Goal: Transaction & Acquisition: Subscribe to service/newsletter

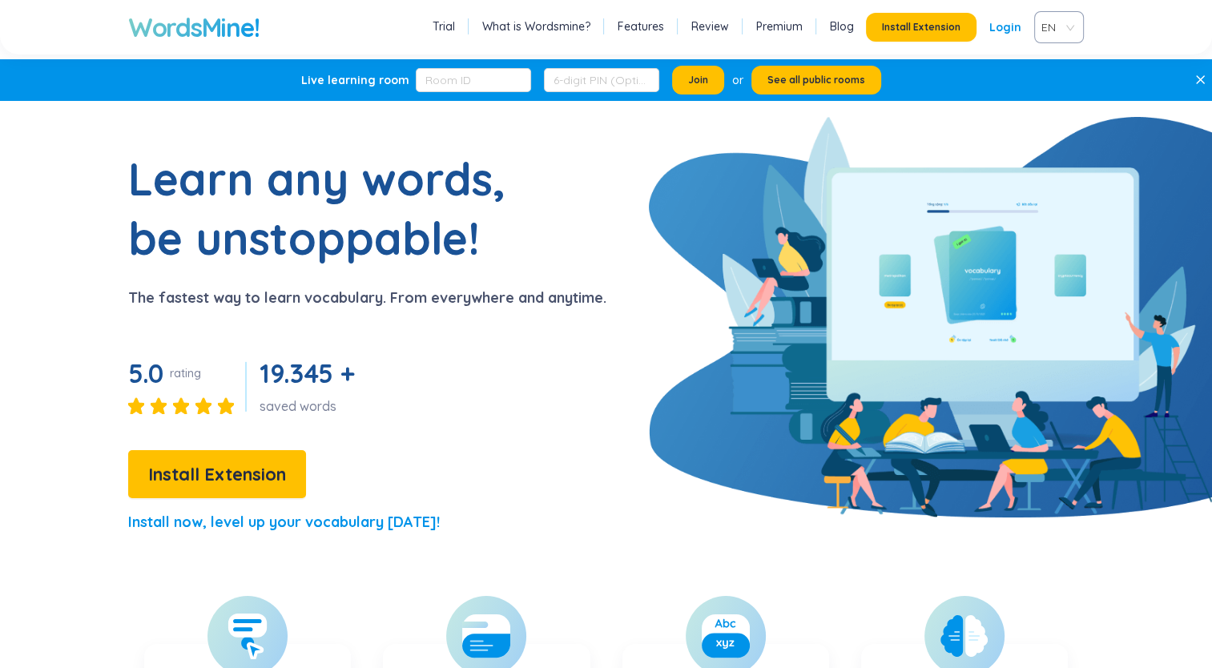
drag, startPoint x: 0, startPoint y: 0, endPoint x: 456, endPoint y: 223, distance: 507.6
click at [456, 223] on h1 "Learn any words, be unstoppable!" at bounding box center [328, 208] width 401 height 119
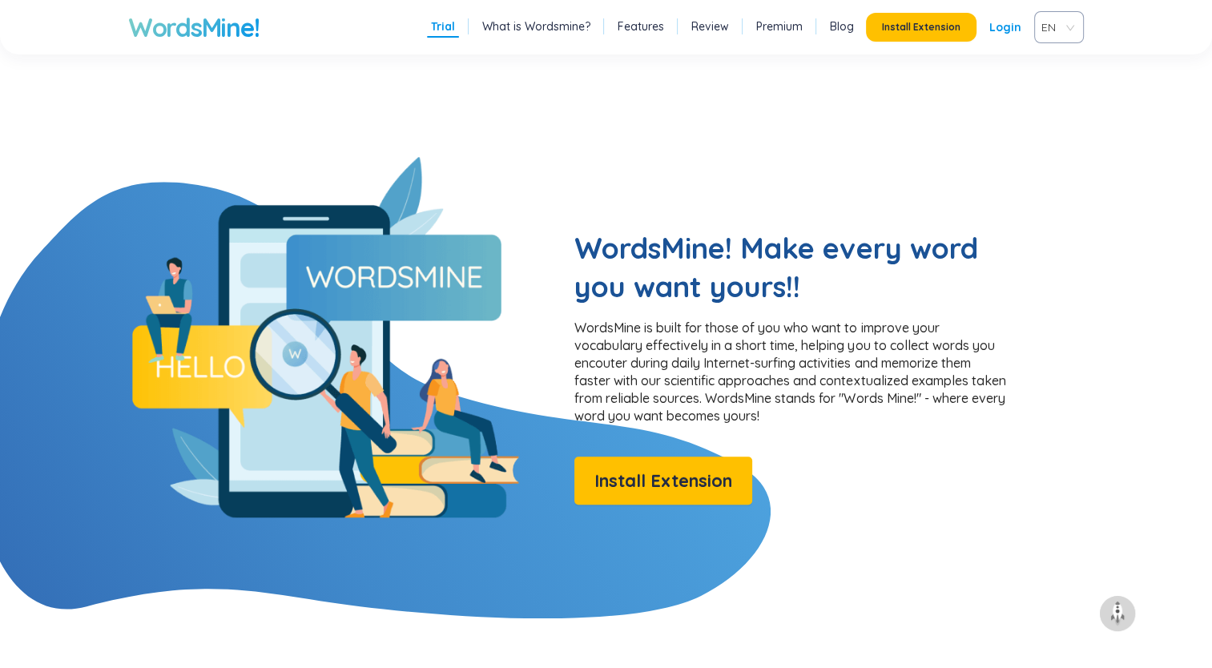
scroll to position [1142, 0]
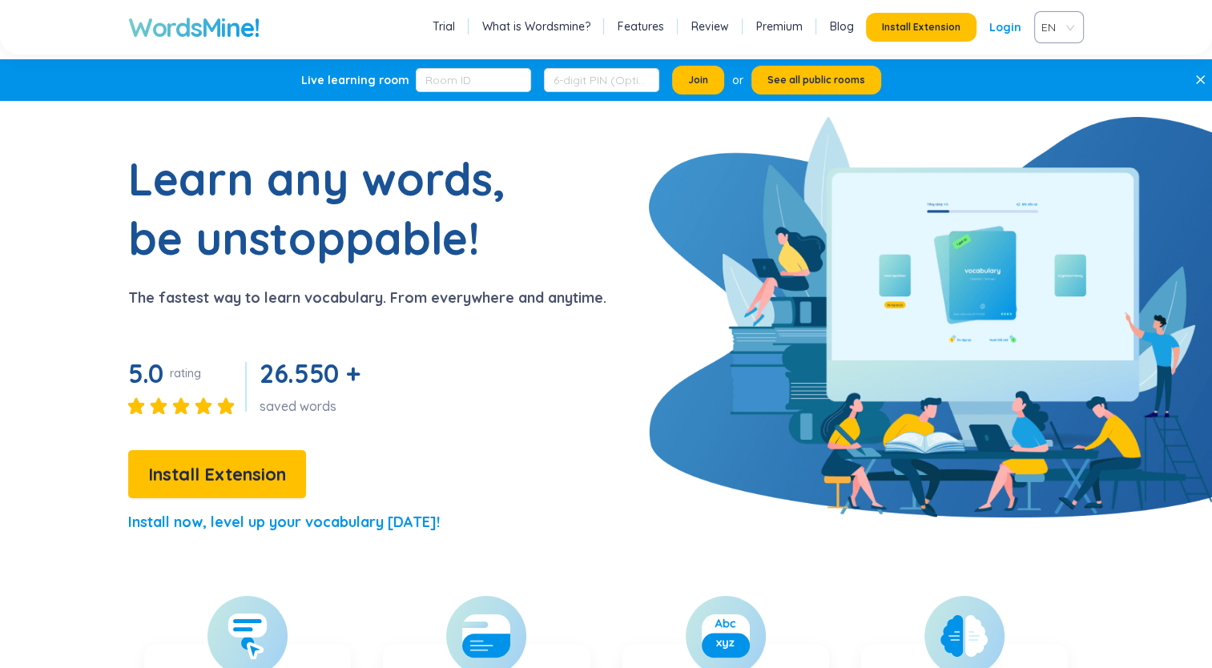
click at [766, 26] on link "Premium" at bounding box center [779, 26] width 46 height 16
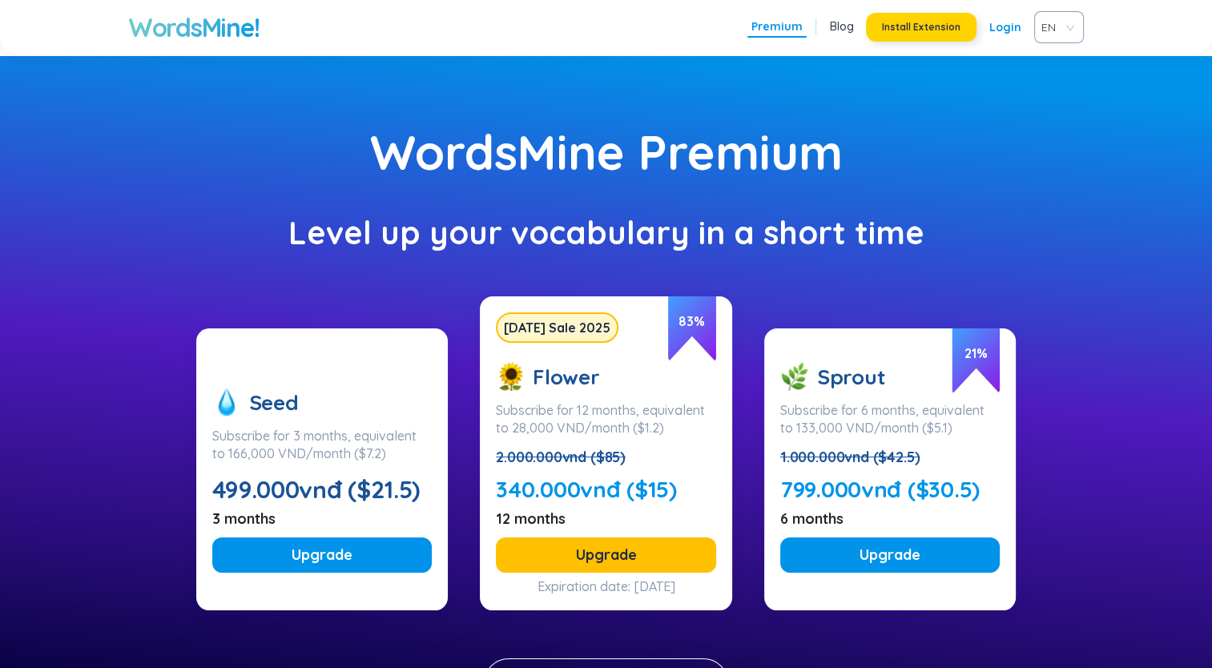
click at [904, 19] on button "Install Extension" at bounding box center [921, 27] width 111 height 29
